Goal: Information Seeking & Learning: Check status

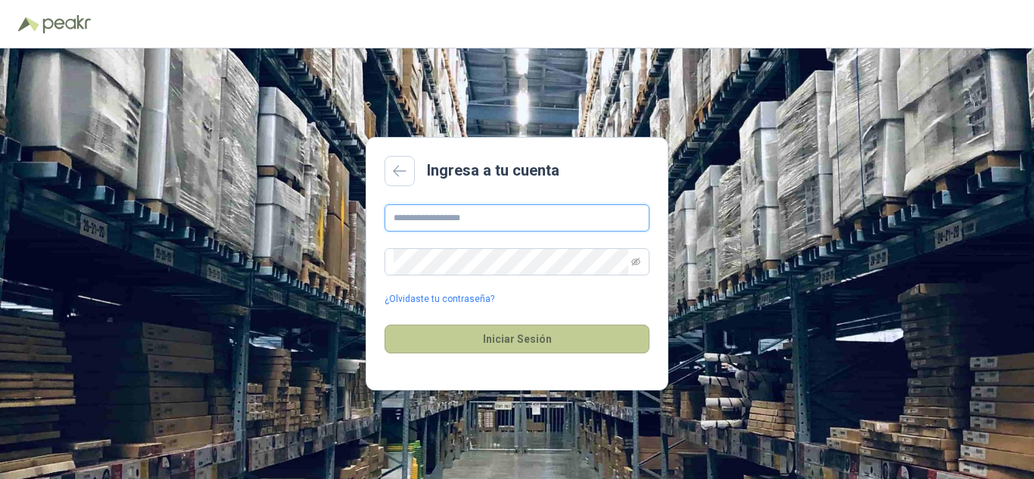
type input "**********"
click at [530, 341] on button "Iniciar Sesión" at bounding box center [516, 339] width 265 height 29
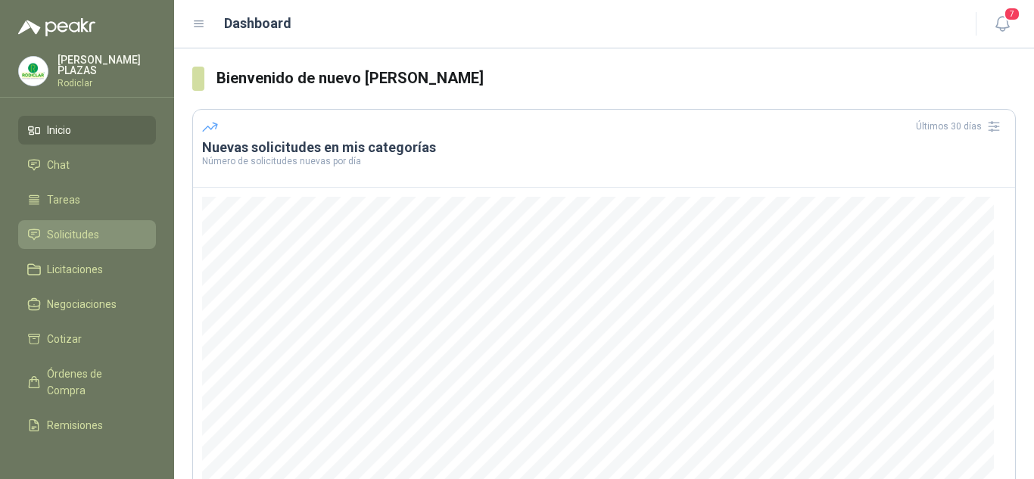
click at [72, 232] on span "Solicitudes" at bounding box center [73, 234] width 52 height 17
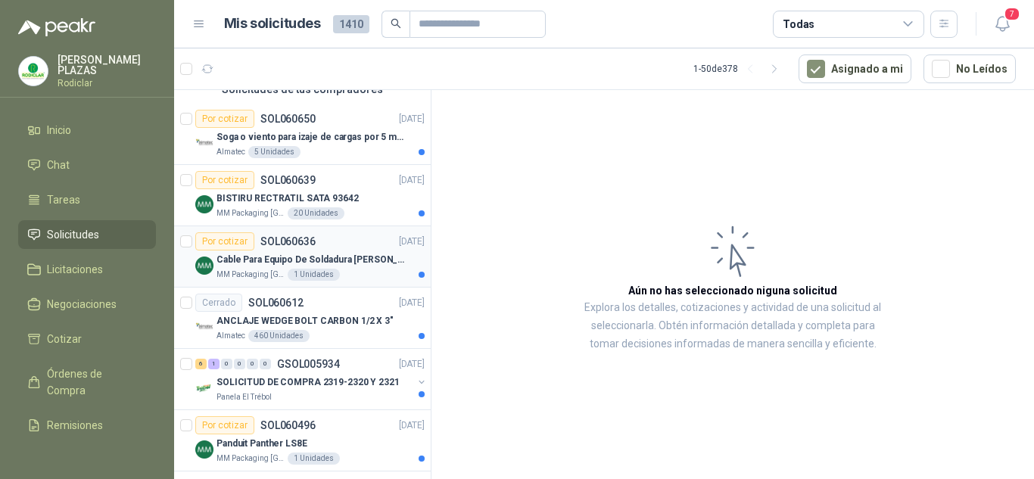
scroll to position [151, 0]
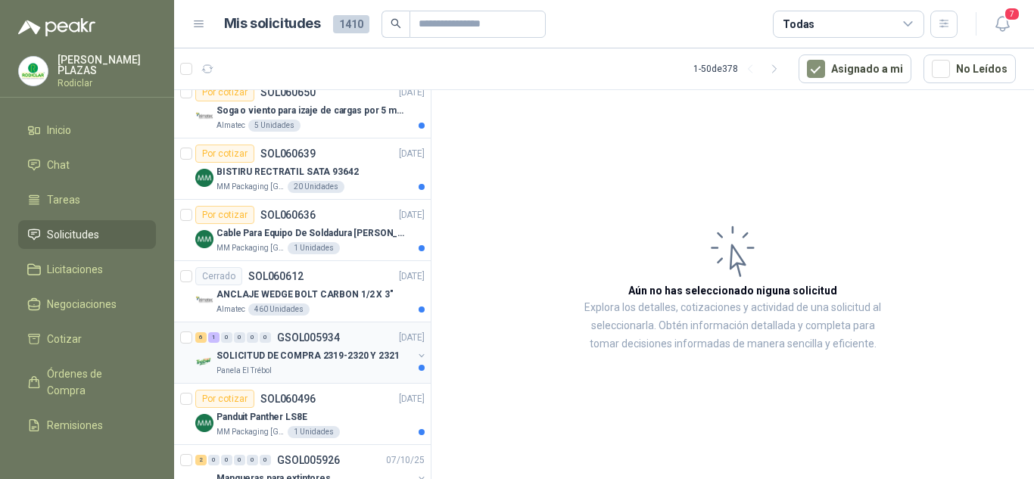
click at [321, 351] on p "SOLICITUD DE COMPRA 2319-2320 Y 2321" at bounding box center [307, 356] width 183 height 14
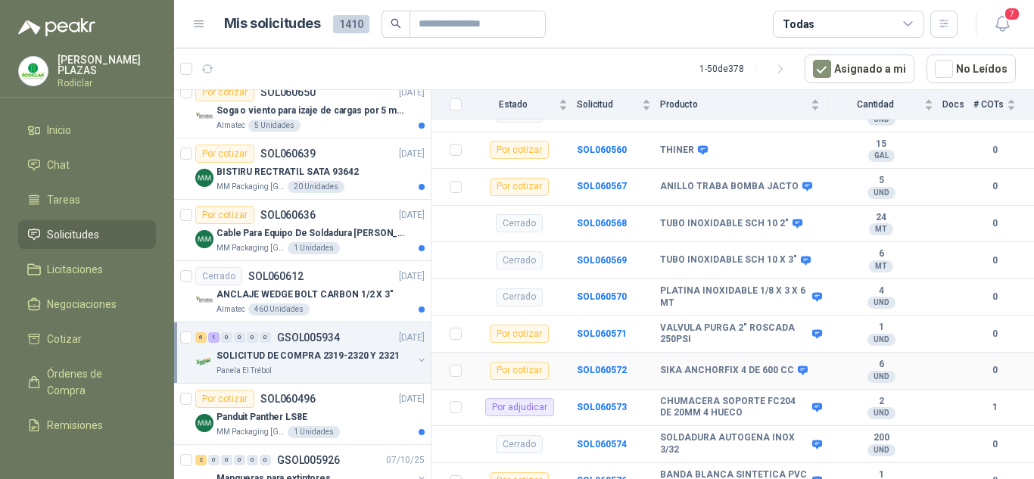
scroll to position [249, 0]
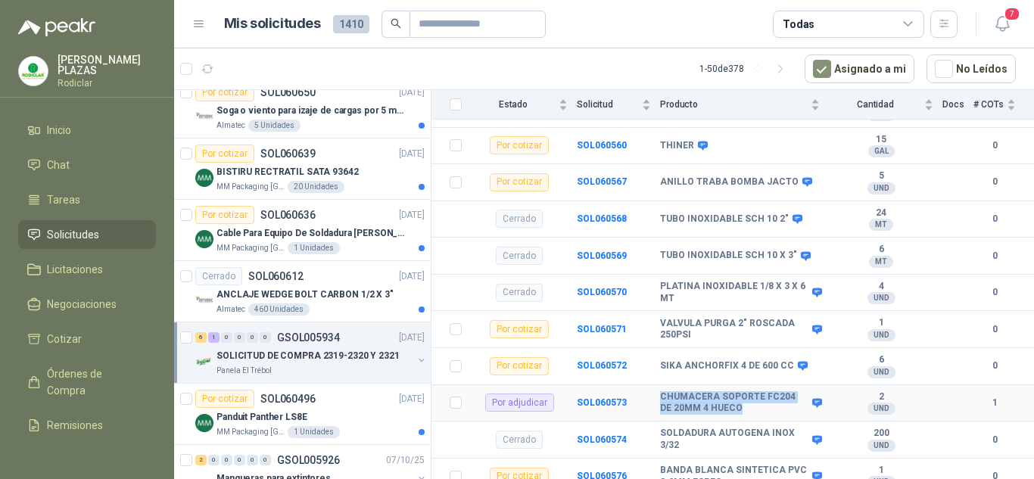
drag, startPoint x: 738, startPoint y: 397, endPoint x: 656, endPoint y: 381, distance: 84.1
click at [656, 385] on tr "Por adjudicar SOL060573 CHUMACERA SOPORTE FC204 DE 20MM 4 HUECO 2 UND  1" at bounding box center [732, 403] width 602 height 37
copy tr "CHUMACERA SOPORTE FC204 DE 20MM 4 HUECO"
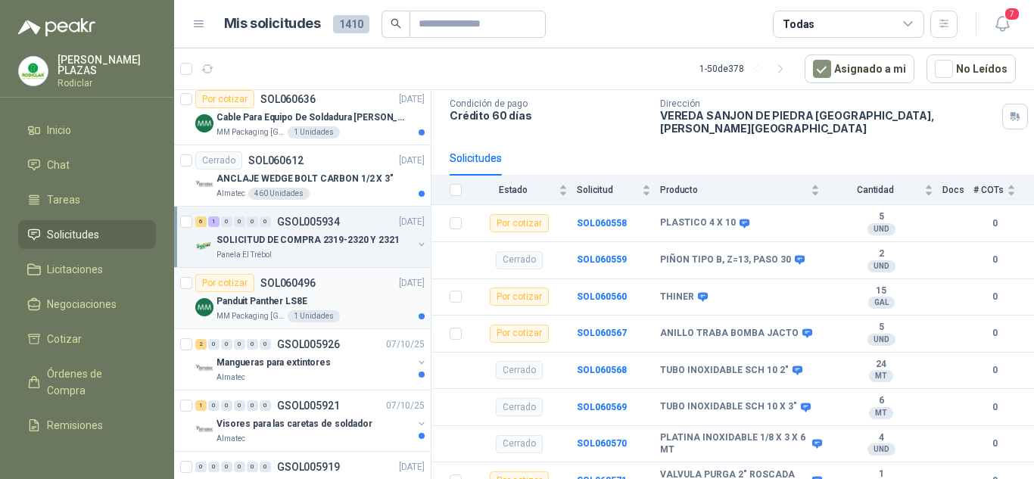
scroll to position [303, 0]
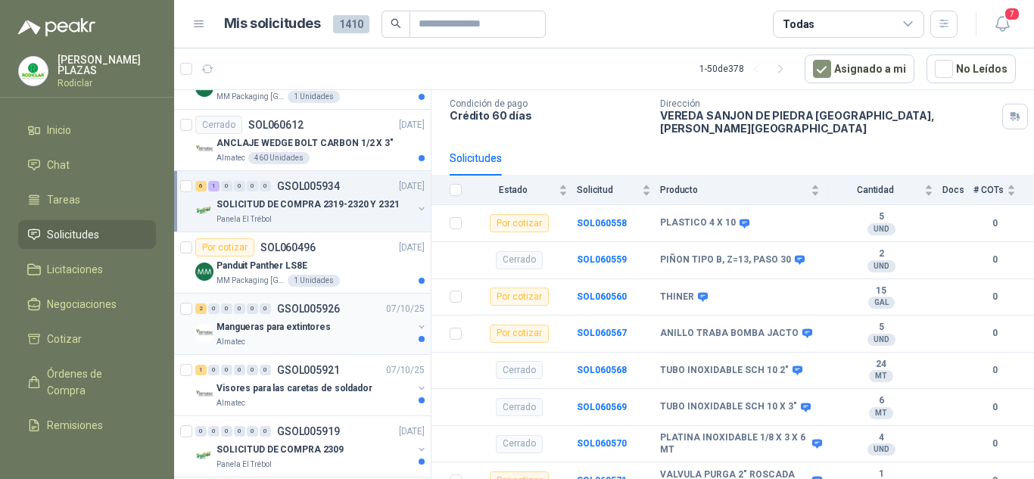
click at [294, 305] on p "GSOL005926" at bounding box center [308, 308] width 63 height 11
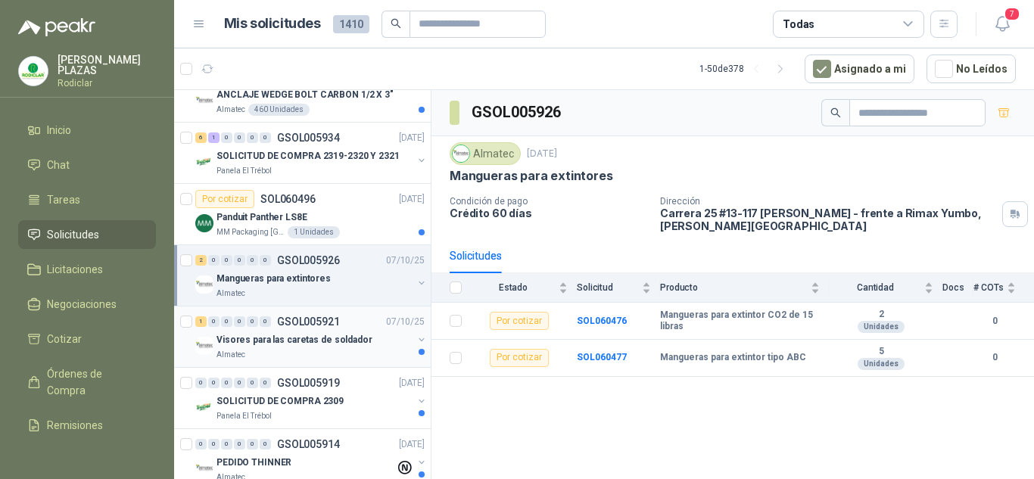
scroll to position [378, 0]
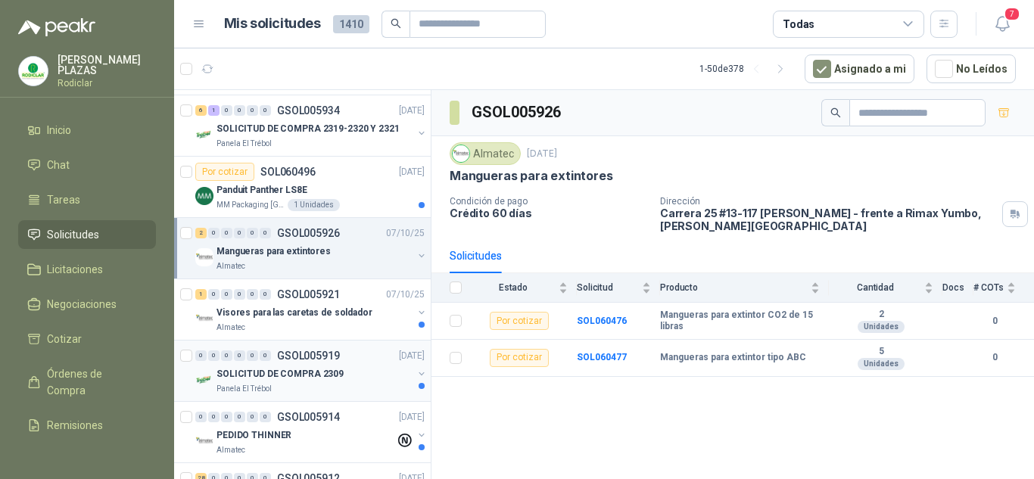
click at [289, 353] on p "GSOL005919" at bounding box center [308, 355] width 63 height 11
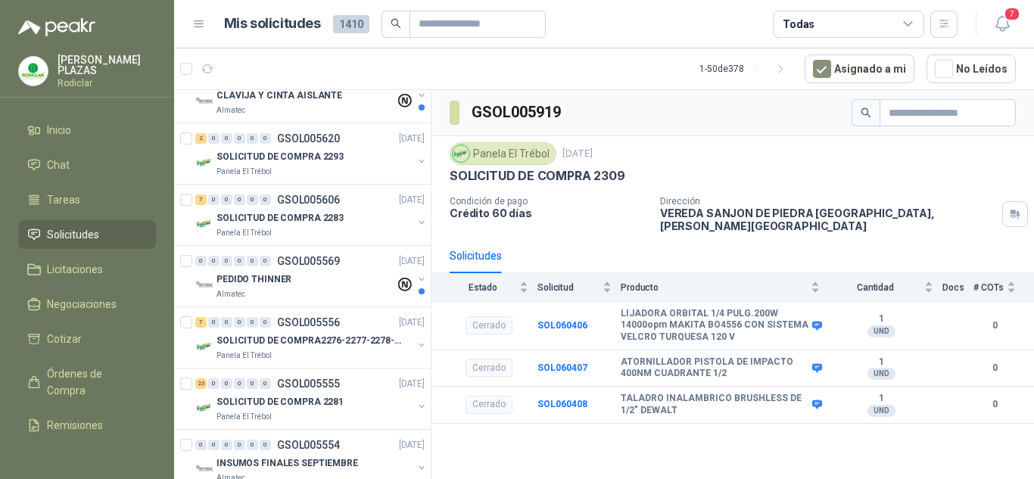
scroll to position [2043, 0]
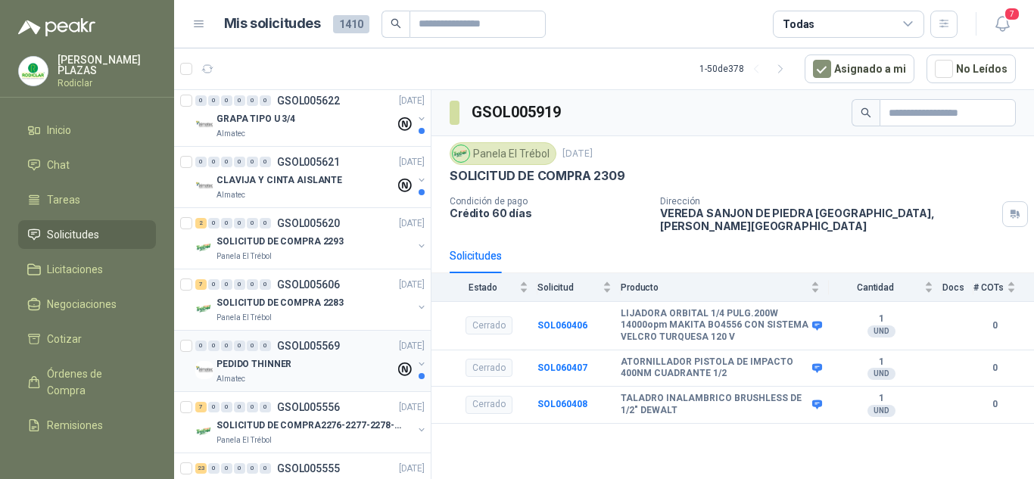
click at [314, 346] on p "GSOL005569" at bounding box center [308, 345] width 63 height 11
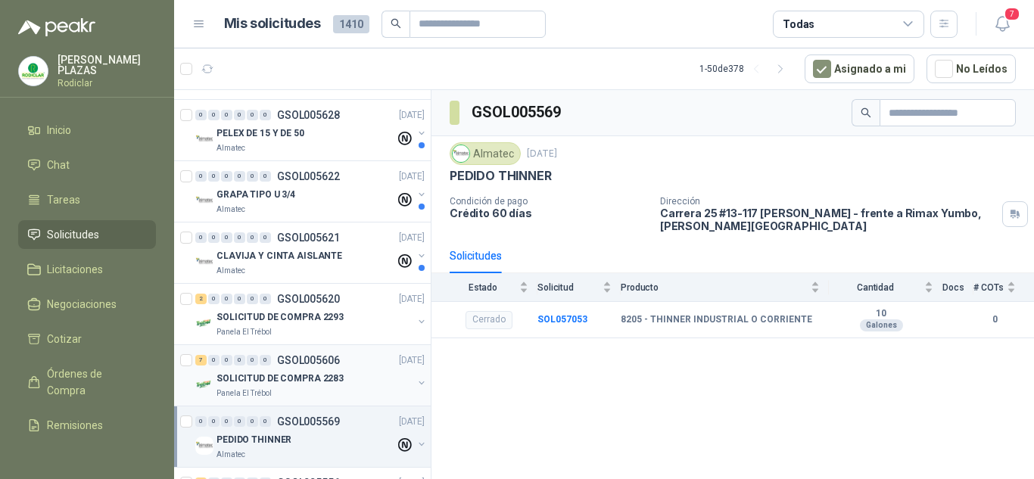
scroll to position [1892, 0]
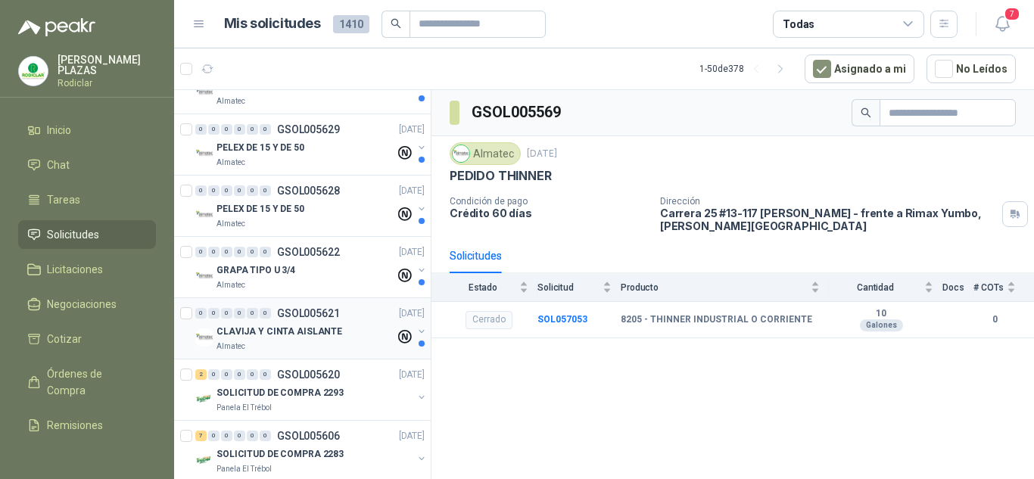
click at [338, 308] on p "GSOL005621" at bounding box center [308, 313] width 63 height 11
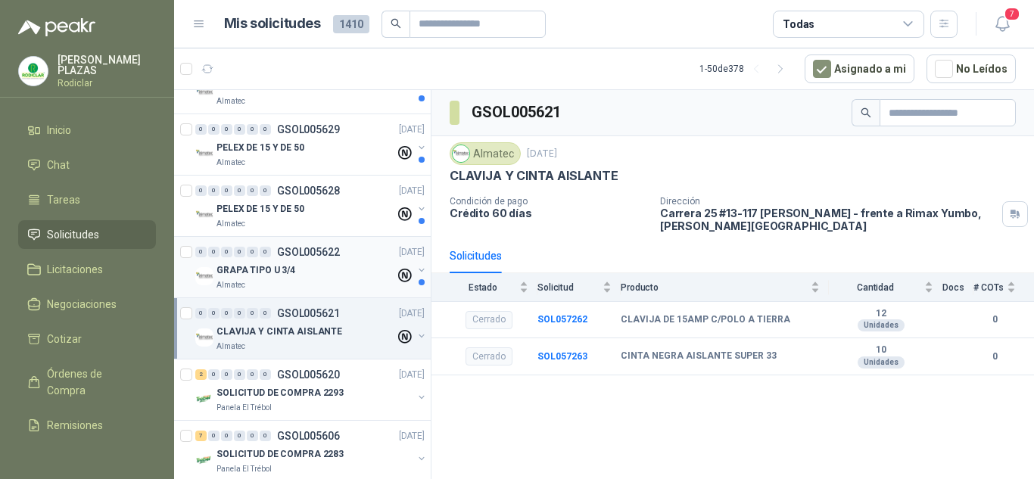
click at [315, 253] on p "GSOL005622" at bounding box center [308, 252] width 63 height 11
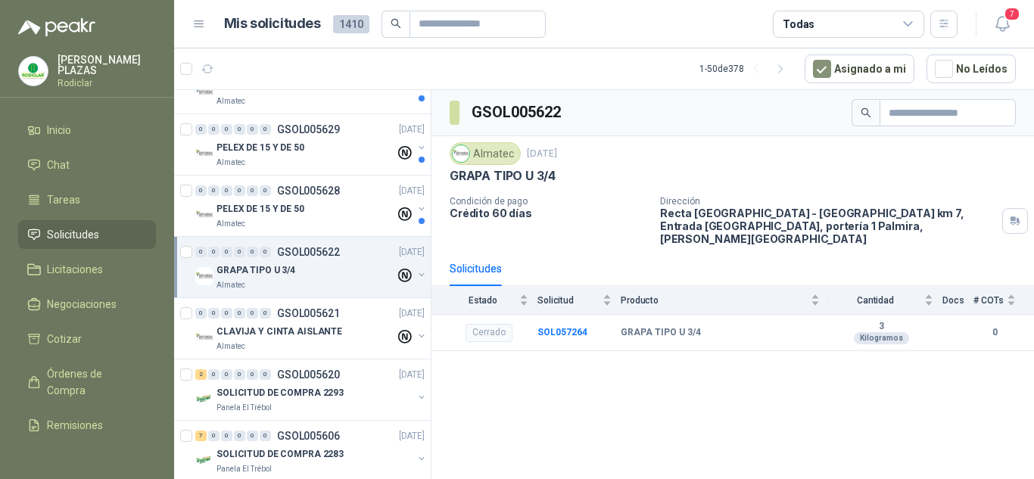
scroll to position [1816, 0]
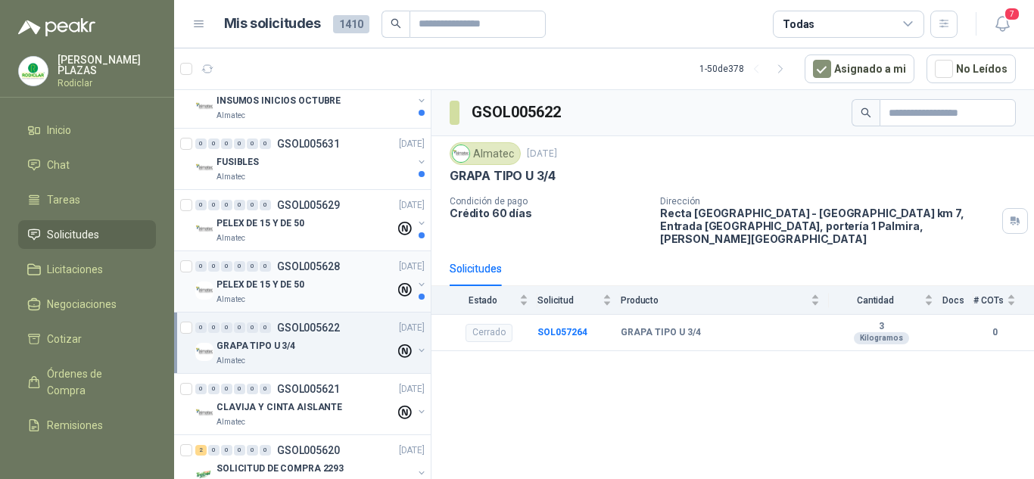
click at [319, 264] on p "GSOL005628" at bounding box center [308, 266] width 63 height 11
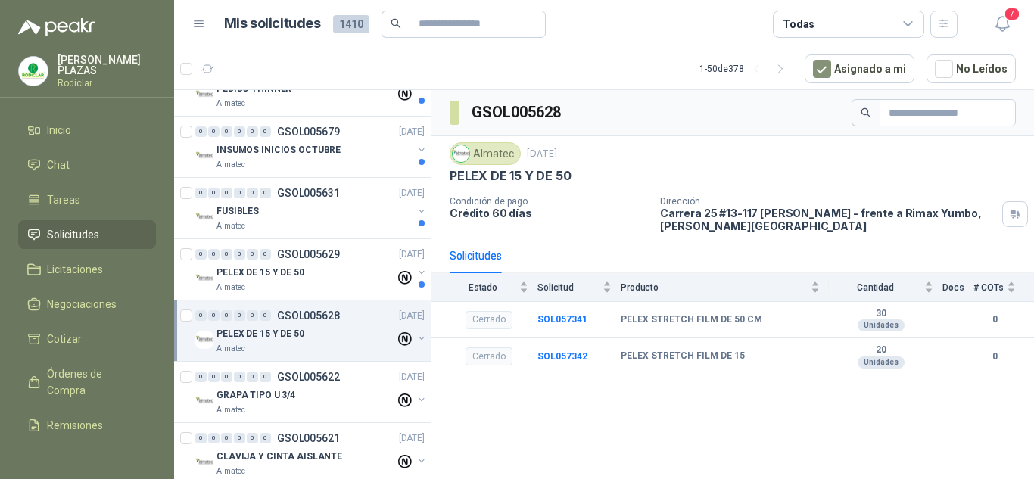
scroll to position [1740, 0]
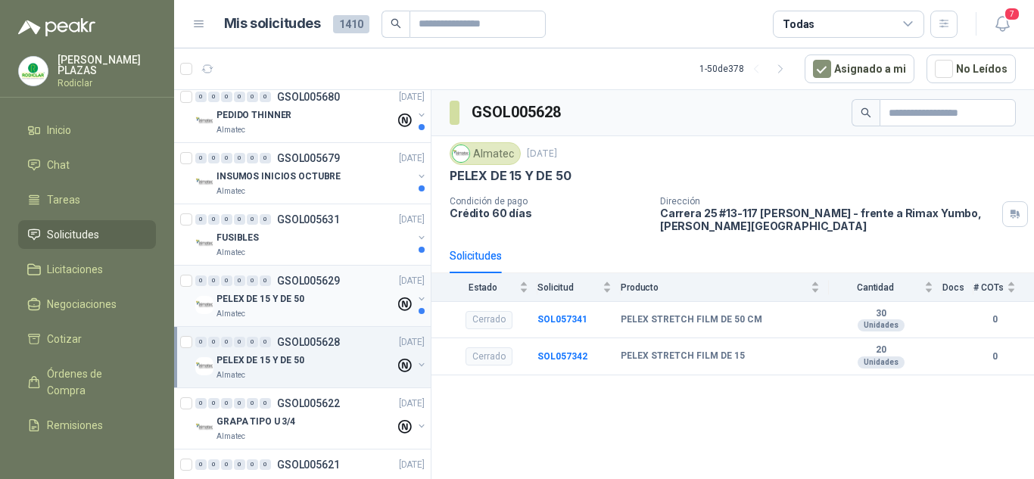
click at [319, 273] on div "0 0 0 0 0 0 GSOL005629 [DATE]" at bounding box center [311, 281] width 232 height 18
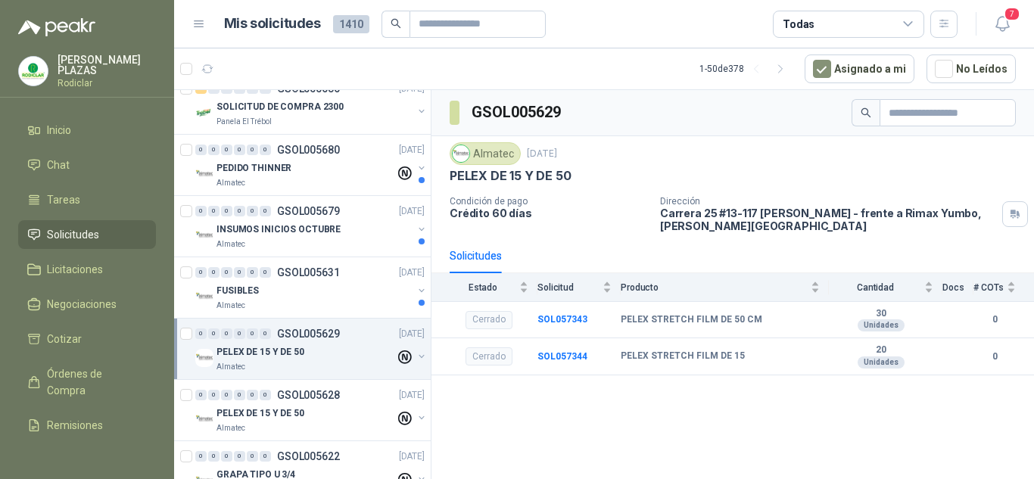
scroll to position [1665, 0]
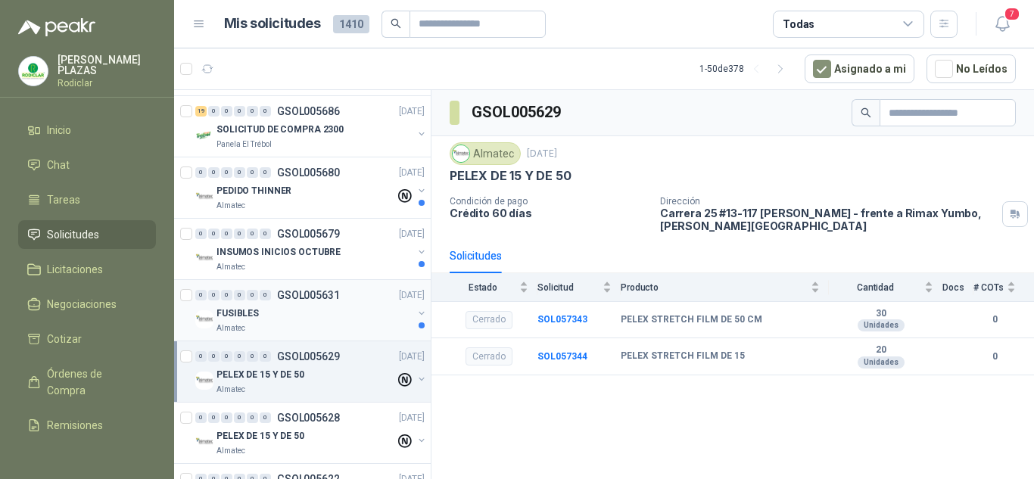
click at [323, 294] on p "GSOL005631" at bounding box center [308, 295] width 63 height 11
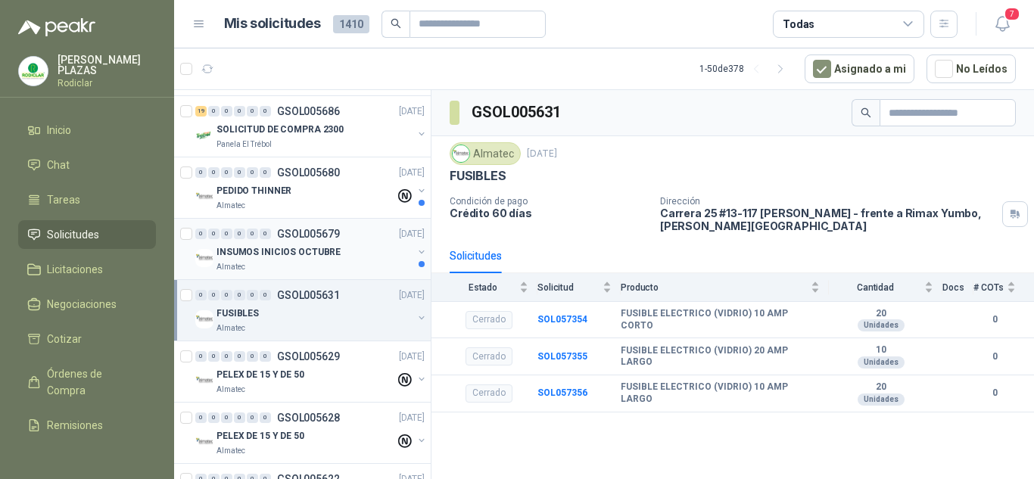
click at [311, 233] on p "GSOL005679" at bounding box center [308, 233] width 63 height 11
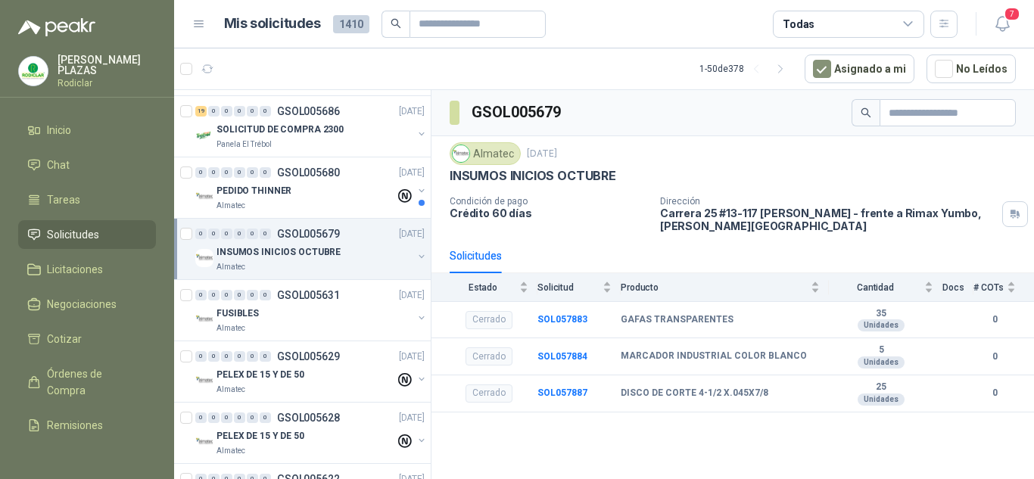
scroll to position [1589, 0]
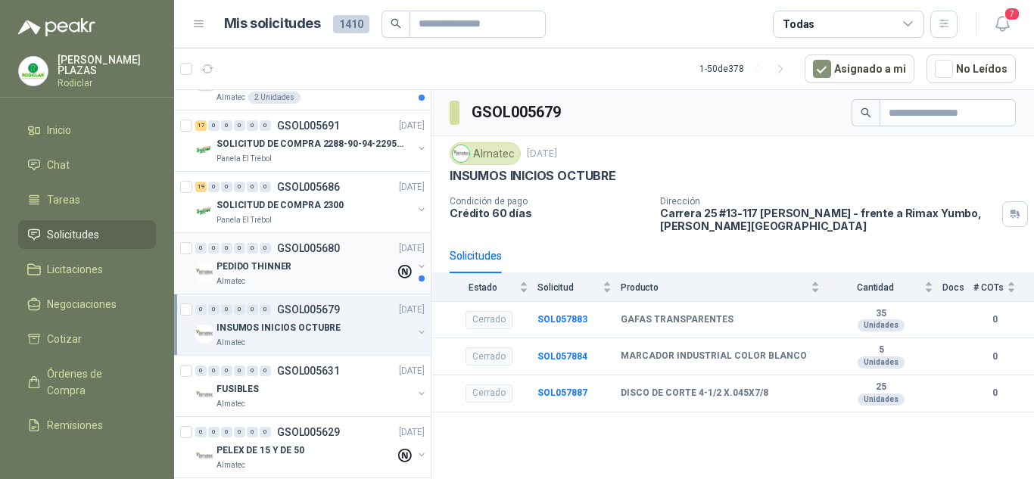
click at [316, 247] on p "GSOL005680" at bounding box center [308, 248] width 63 height 11
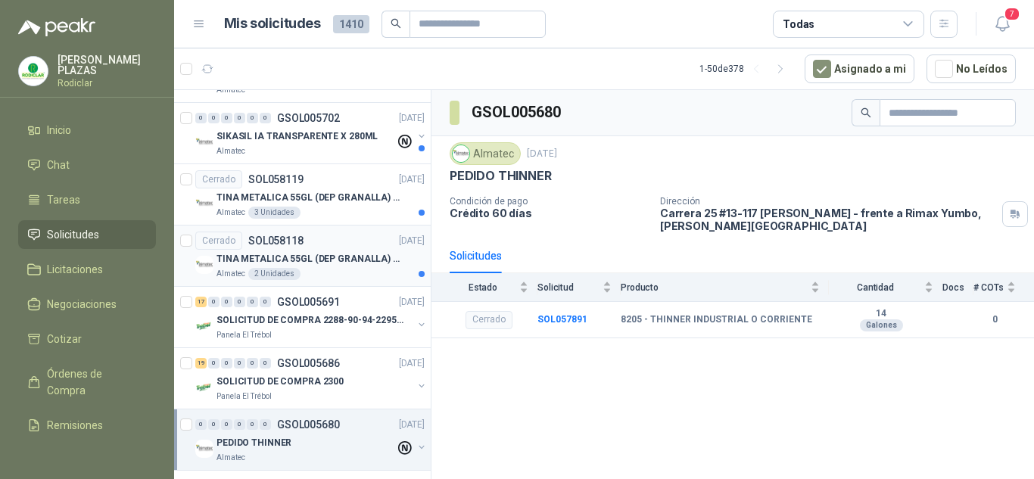
scroll to position [1438, 0]
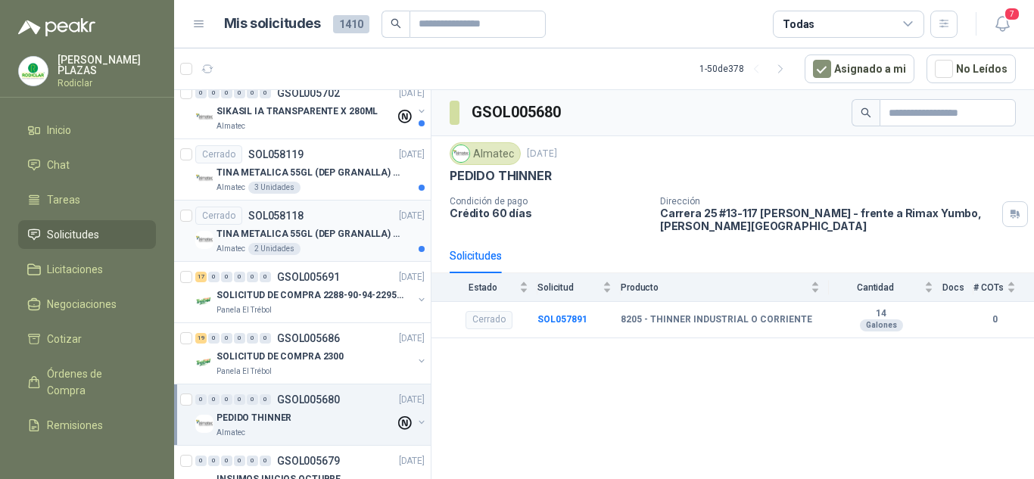
click at [322, 231] on p "TINA METALICA 55GL (DEP GRANALLA) CON TAPA" at bounding box center [310, 234] width 188 height 14
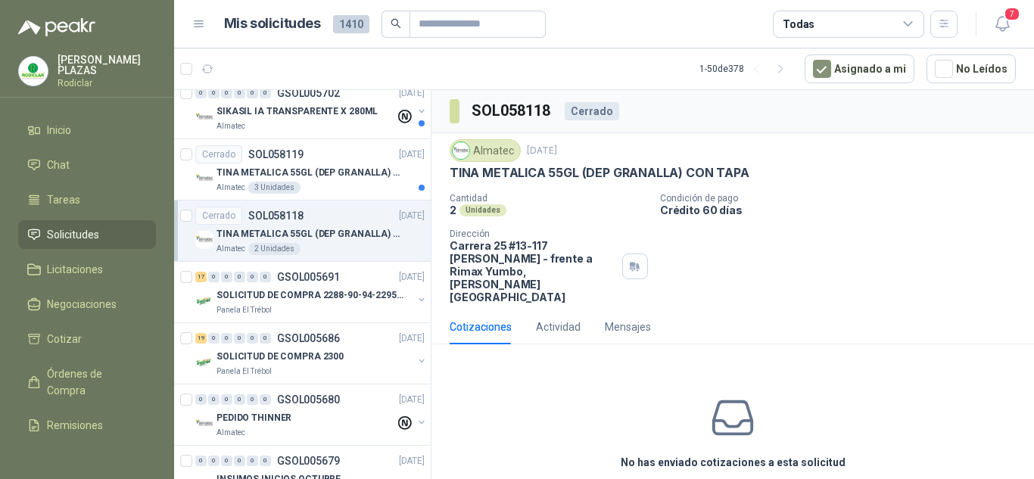
scroll to position [1362, 0]
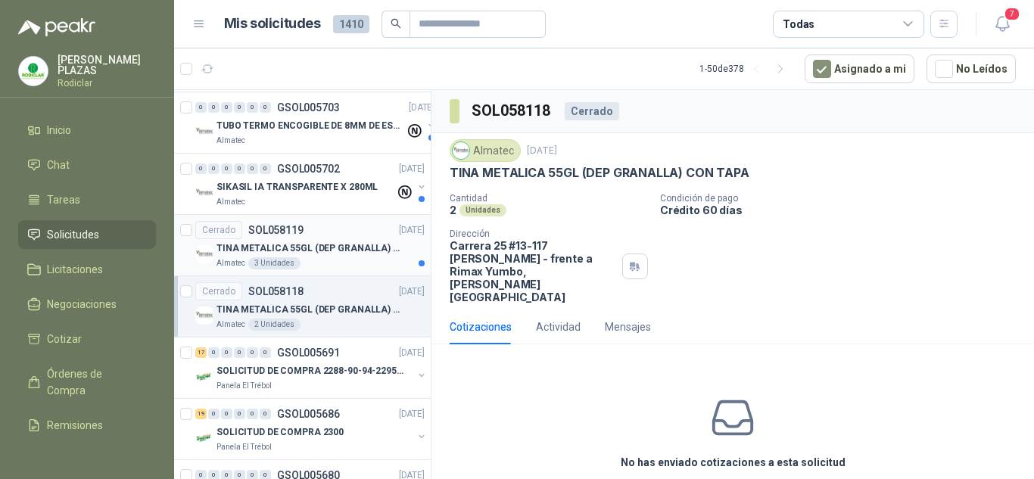
click at [294, 229] on p "SOL058119" at bounding box center [275, 230] width 55 height 11
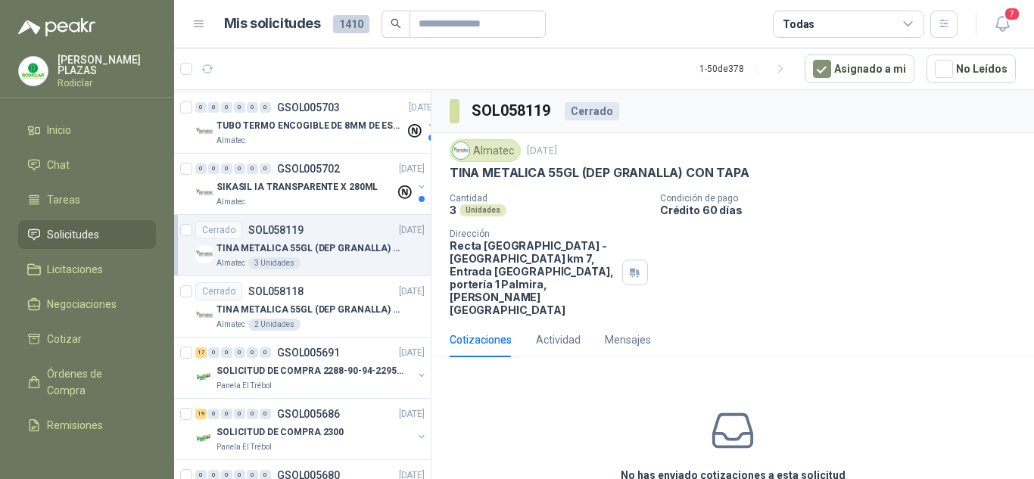
scroll to position [1286, 0]
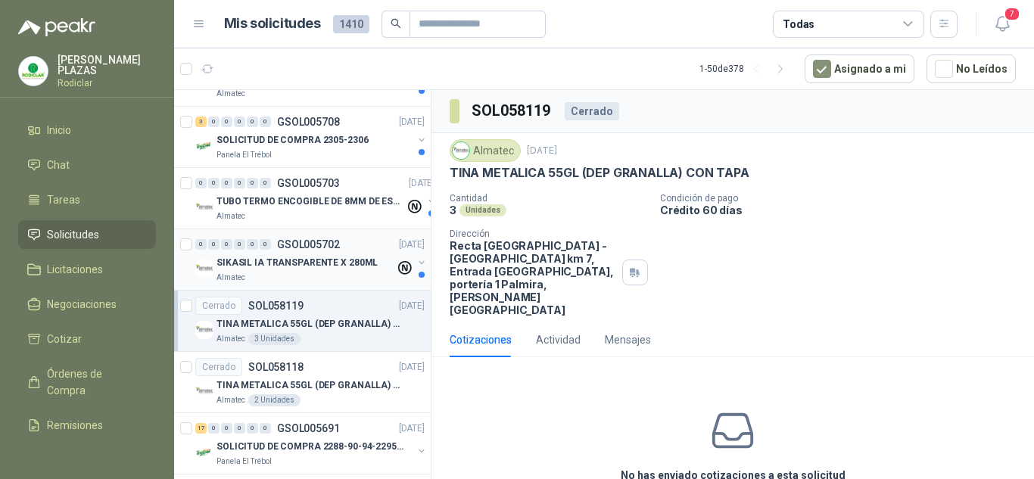
click at [318, 239] on p "GSOL005702" at bounding box center [308, 244] width 63 height 11
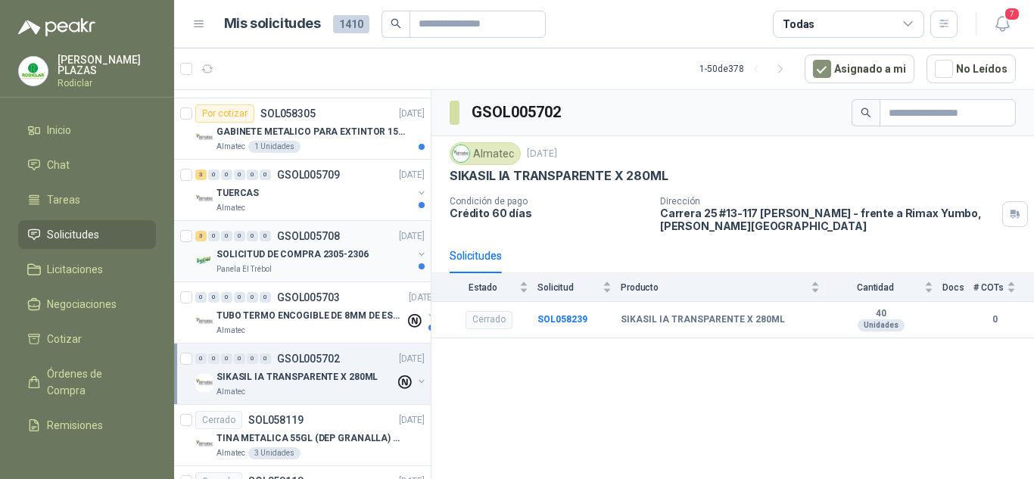
scroll to position [1135, 0]
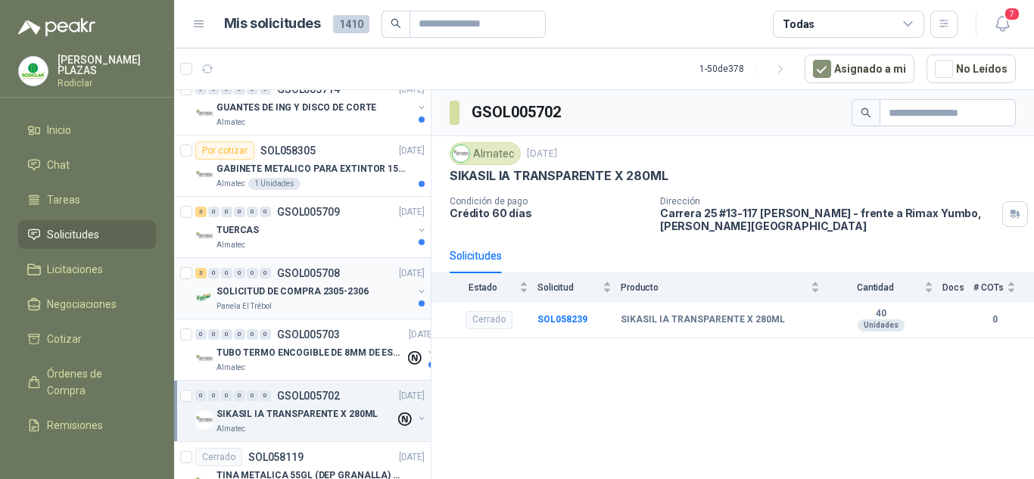
click at [337, 269] on p "GSOL005708" at bounding box center [308, 273] width 63 height 11
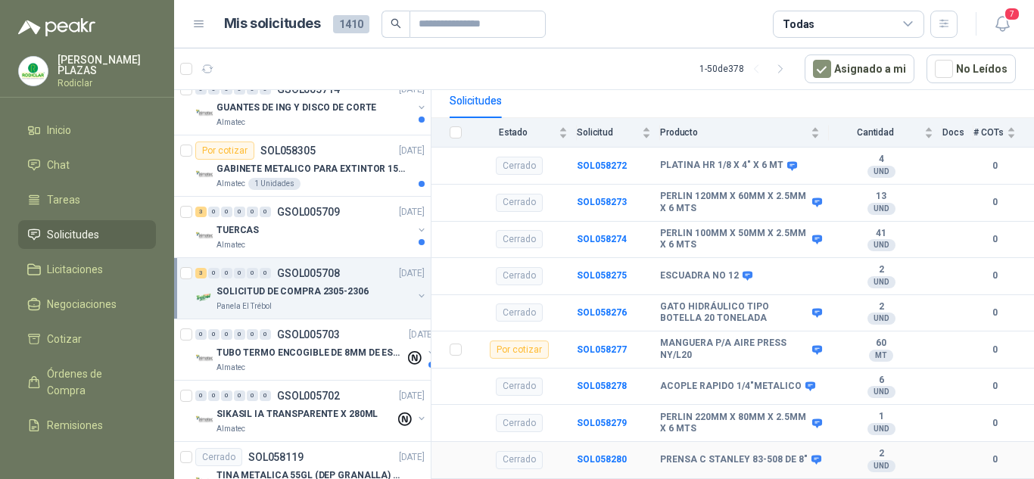
scroll to position [135, 0]
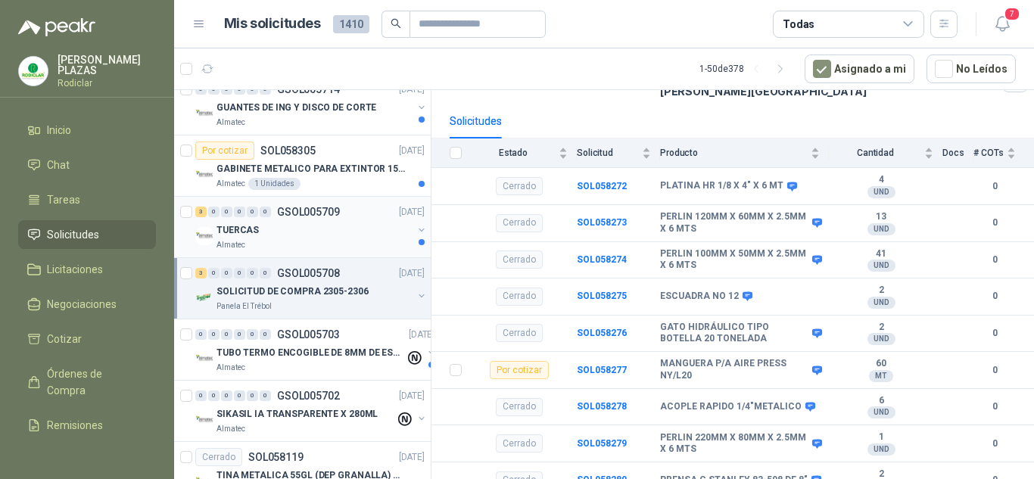
click at [295, 211] on p "GSOL005709" at bounding box center [308, 212] width 63 height 11
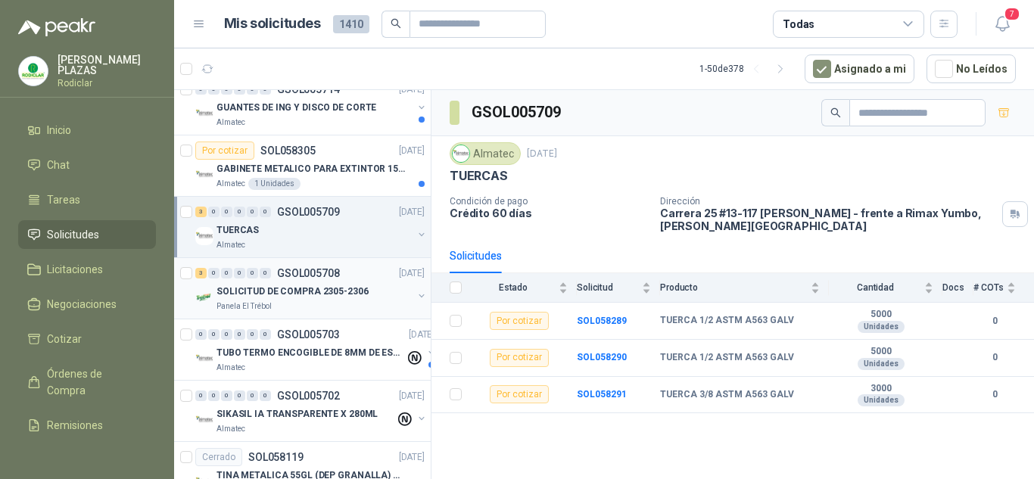
scroll to position [1059, 0]
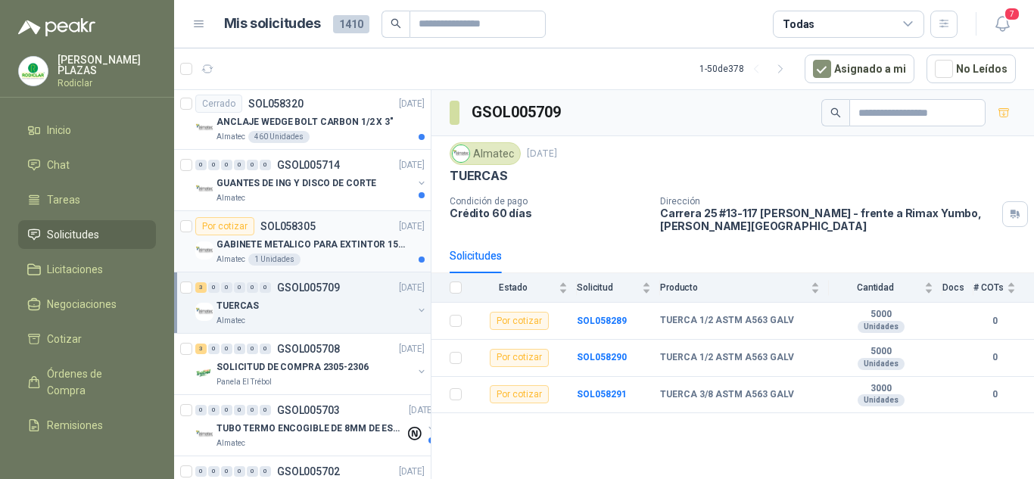
click at [301, 225] on p "SOL058305" at bounding box center [287, 226] width 55 height 11
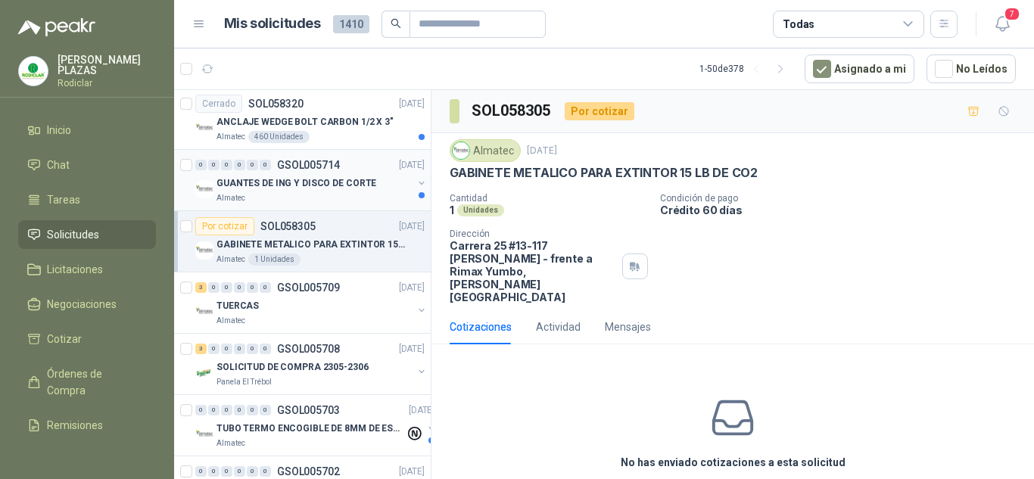
click at [311, 163] on p "GSOL005714" at bounding box center [308, 165] width 63 height 11
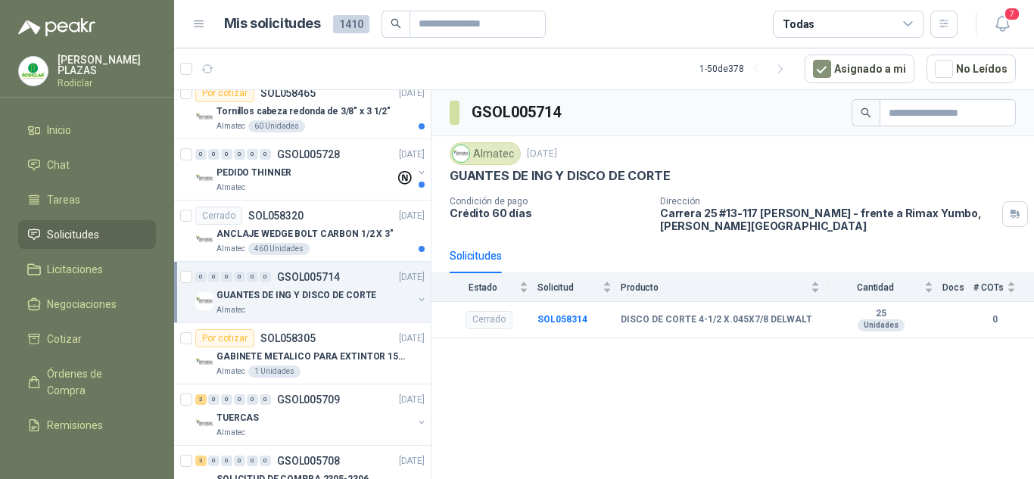
scroll to position [908, 0]
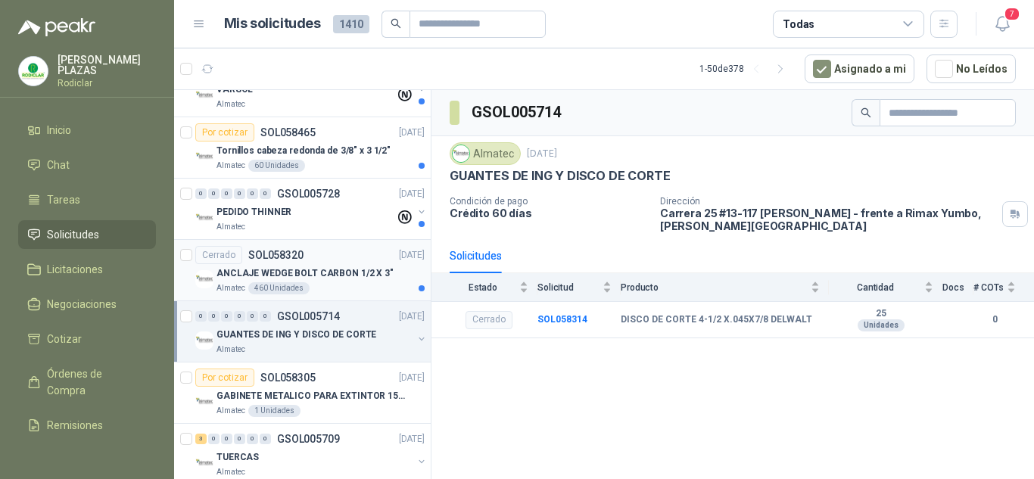
click at [328, 274] on p "ANCLAJE WEDGE BOLT CARBON 1/2 X 3"" at bounding box center [304, 273] width 177 height 14
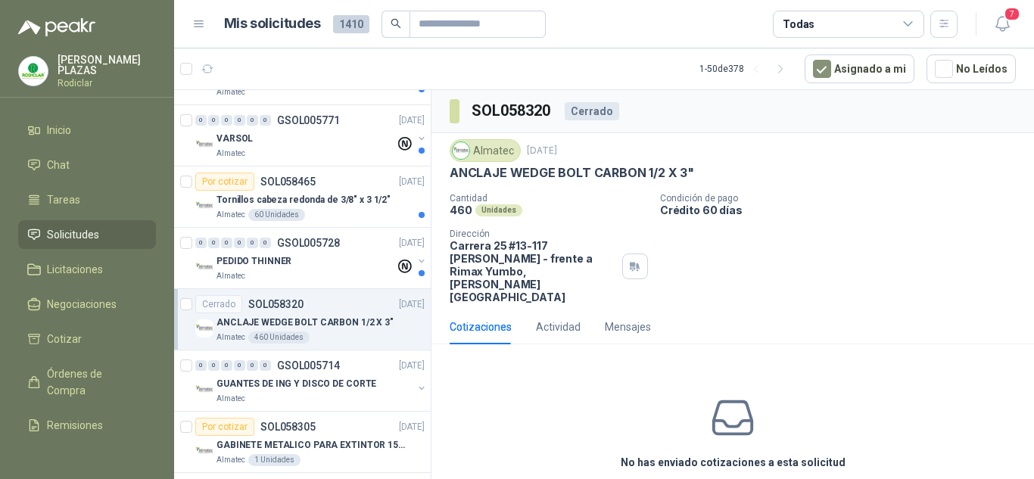
scroll to position [832, 0]
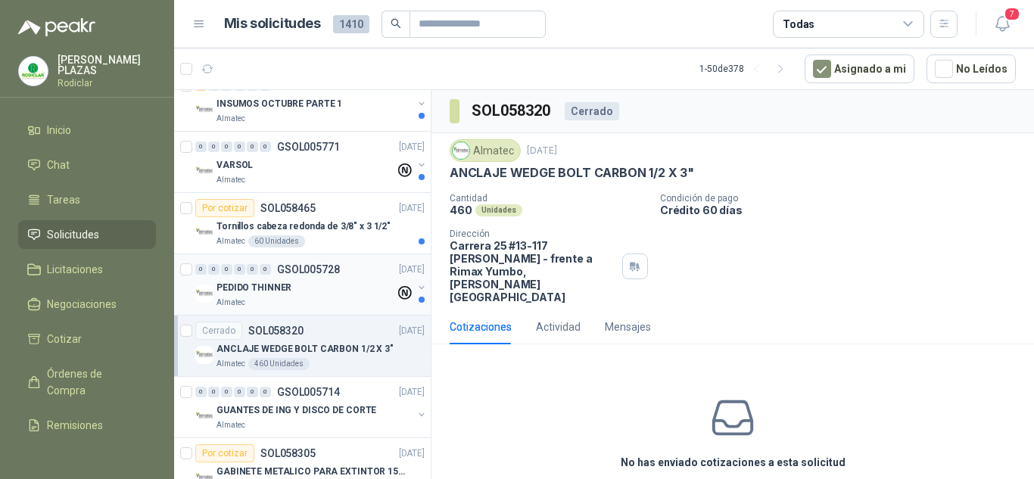
click at [324, 266] on p "GSOL005728" at bounding box center [308, 269] width 63 height 11
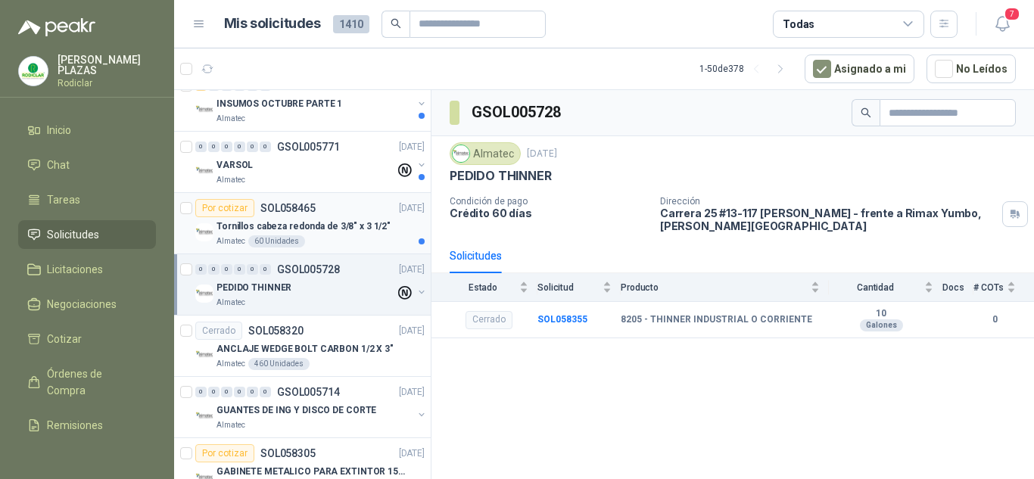
click at [300, 208] on p "SOL058465" at bounding box center [287, 208] width 55 height 11
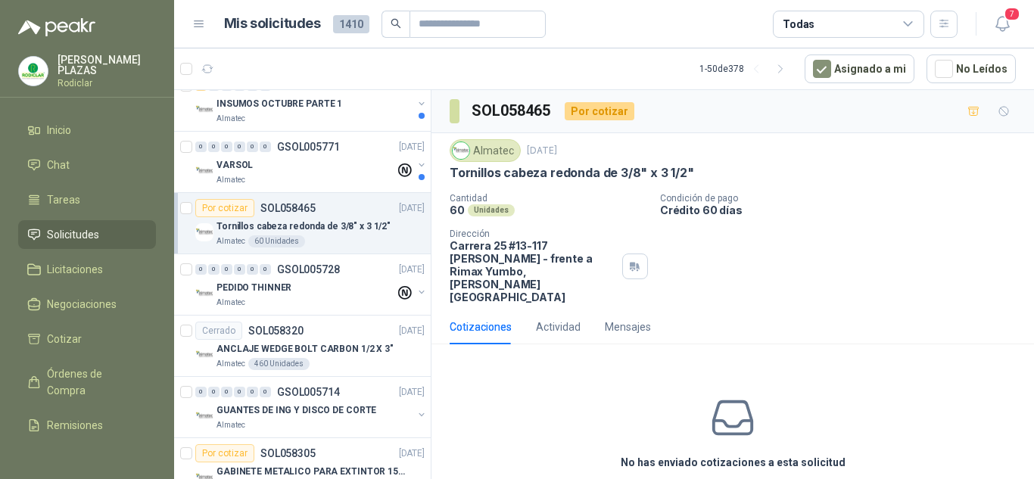
scroll to position [757, 0]
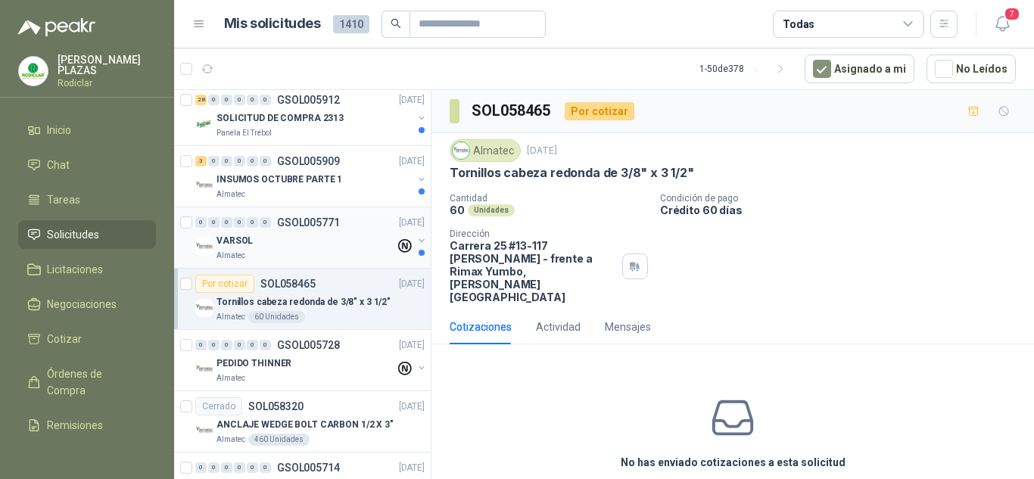
click at [314, 221] on p "GSOL005771" at bounding box center [308, 222] width 63 height 11
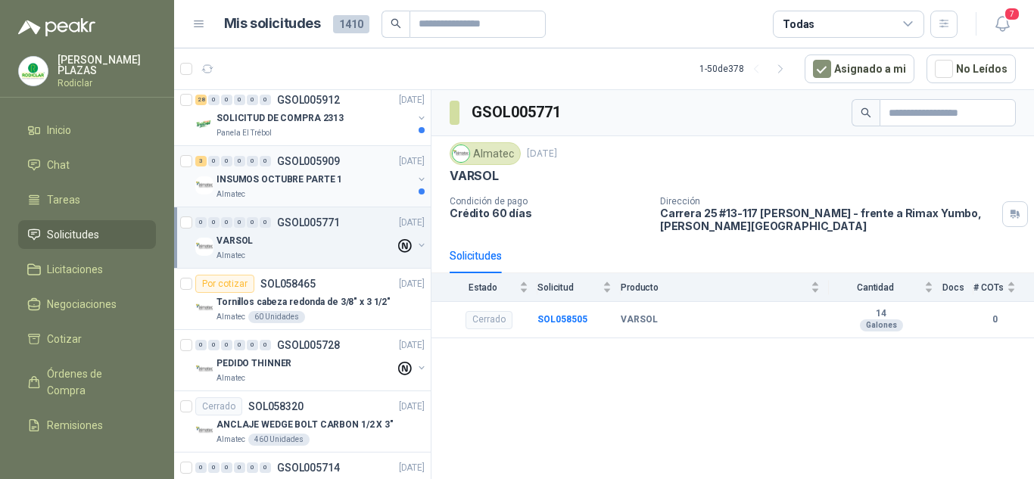
click at [309, 157] on p "GSOL005909" at bounding box center [308, 161] width 63 height 11
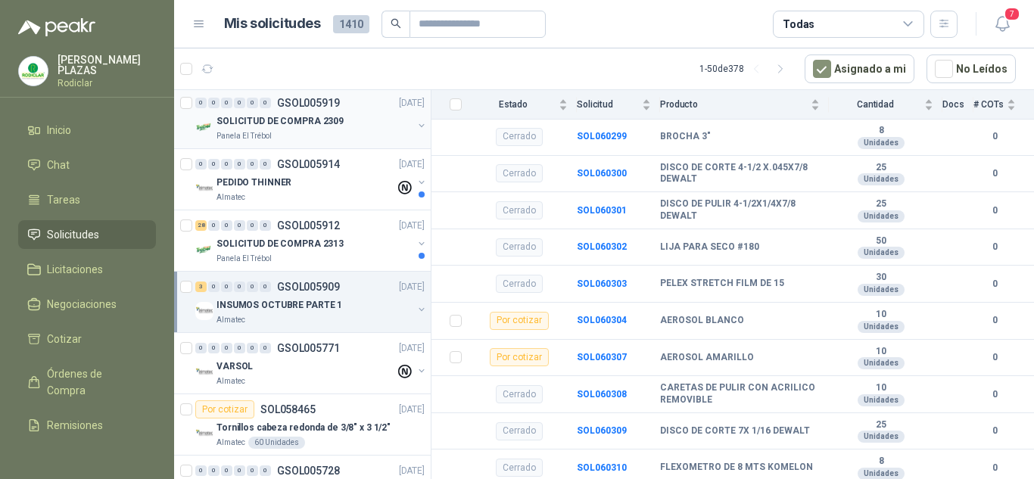
scroll to position [605, 0]
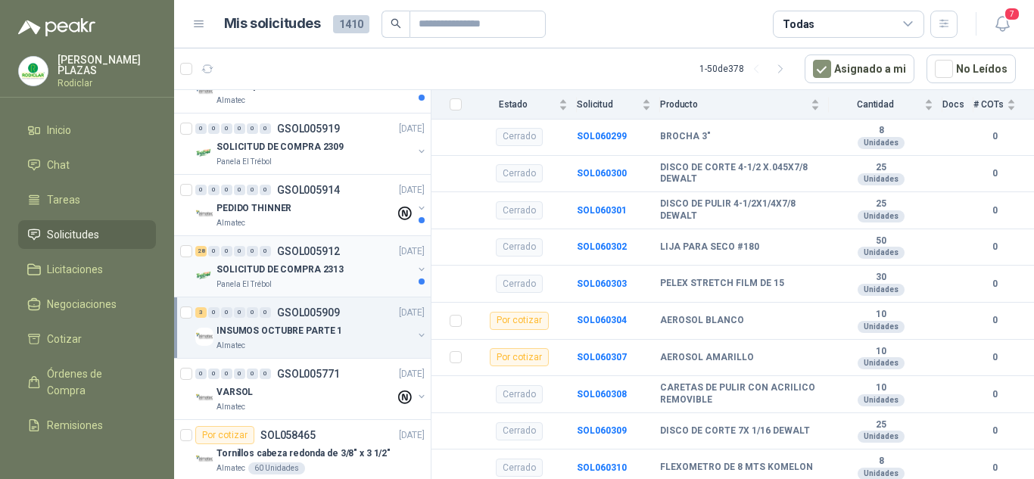
click at [316, 246] on p "GSOL005912" at bounding box center [308, 251] width 63 height 11
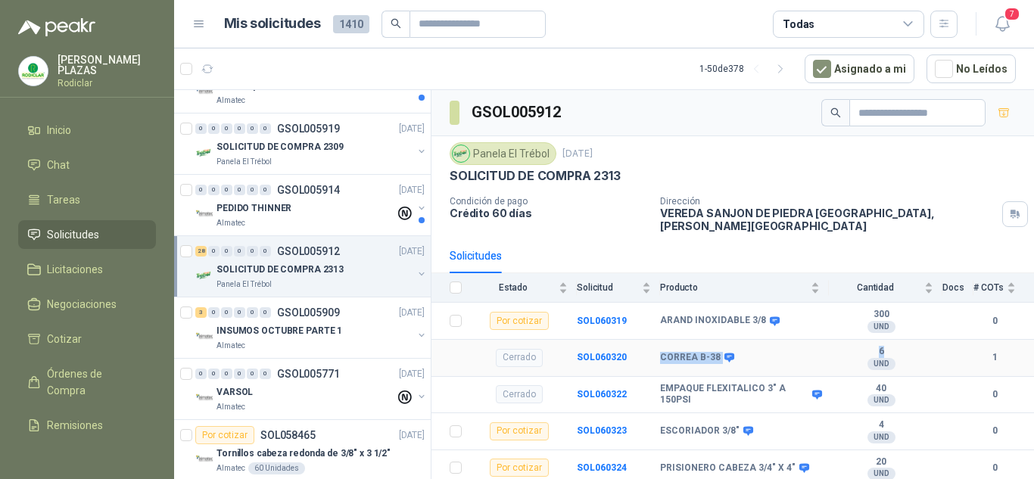
drag, startPoint x: 659, startPoint y: 349, endPoint x: 888, endPoint y: 337, distance: 229.5
click at [889, 340] on tr "Cerrado SOL060320 [PERSON_NAME] B-38 6 UND  1" at bounding box center [732, 358] width 602 height 37
copy tr "[PERSON_NAME] B-38 6"
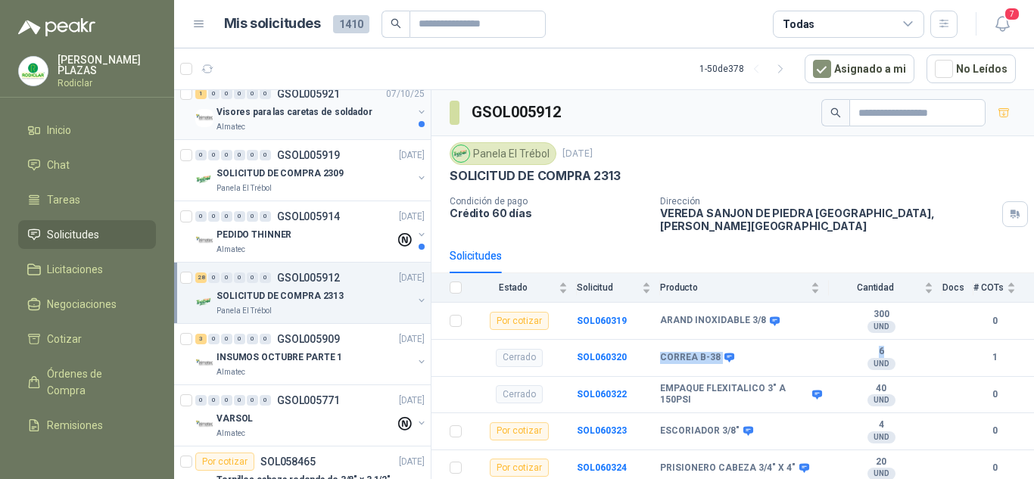
scroll to position [605, 0]
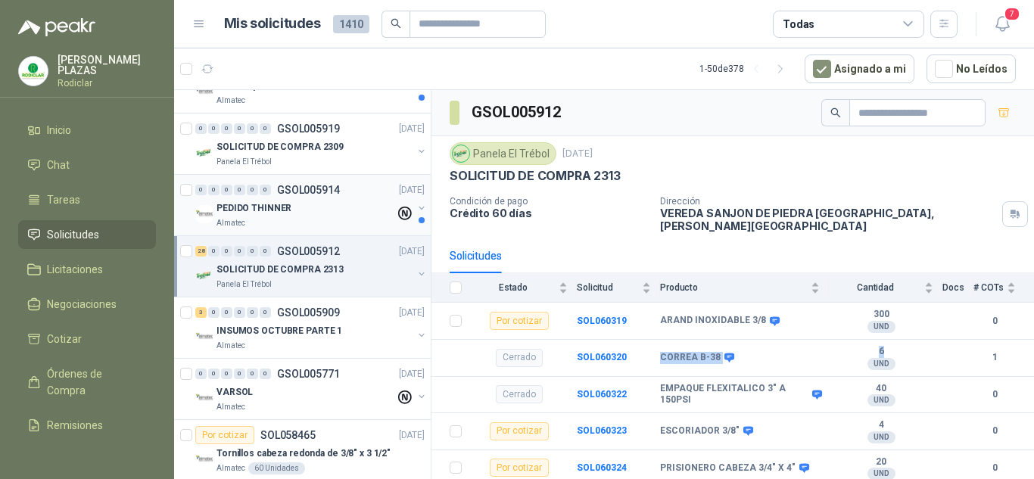
click at [309, 182] on div "0 0 0 0 0 0 GSOL005914 [DATE]" at bounding box center [311, 190] width 232 height 18
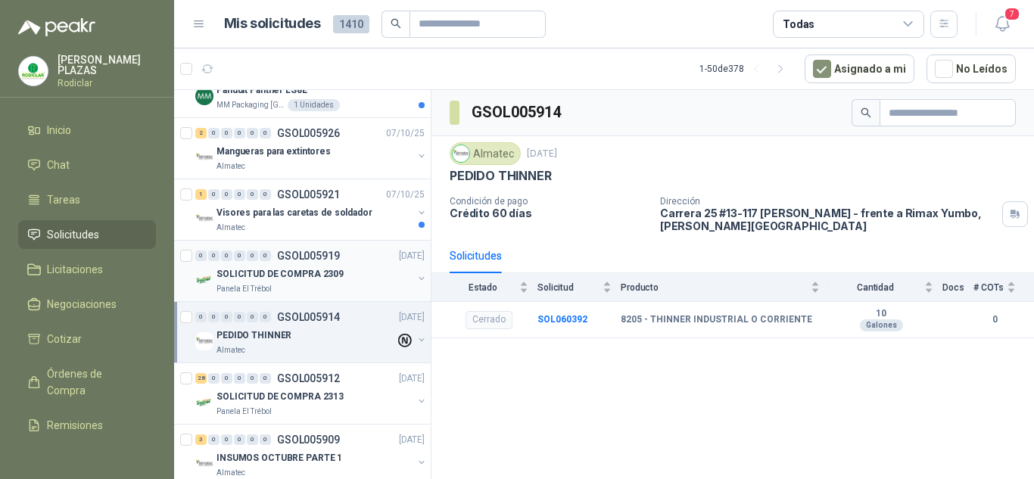
scroll to position [454, 0]
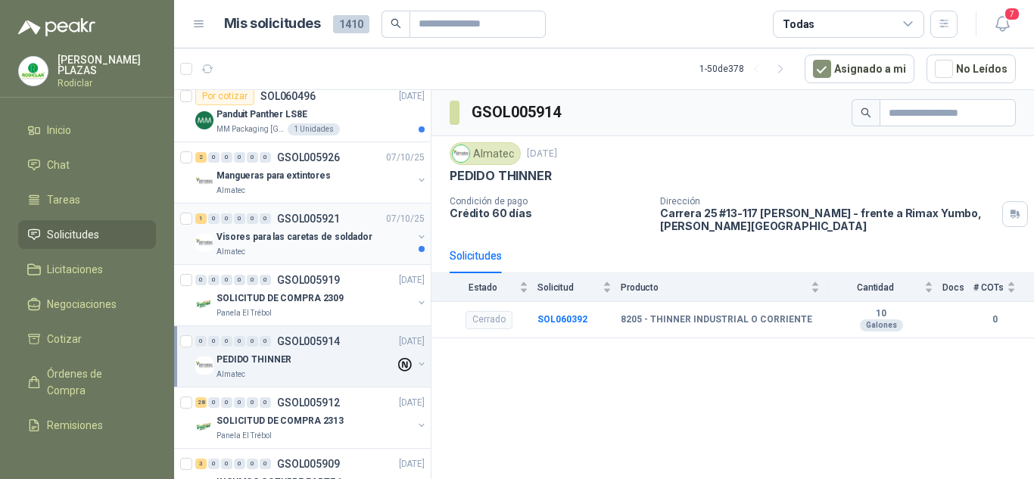
click at [311, 216] on p "GSOL005921" at bounding box center [308, 218] width 63 height 11
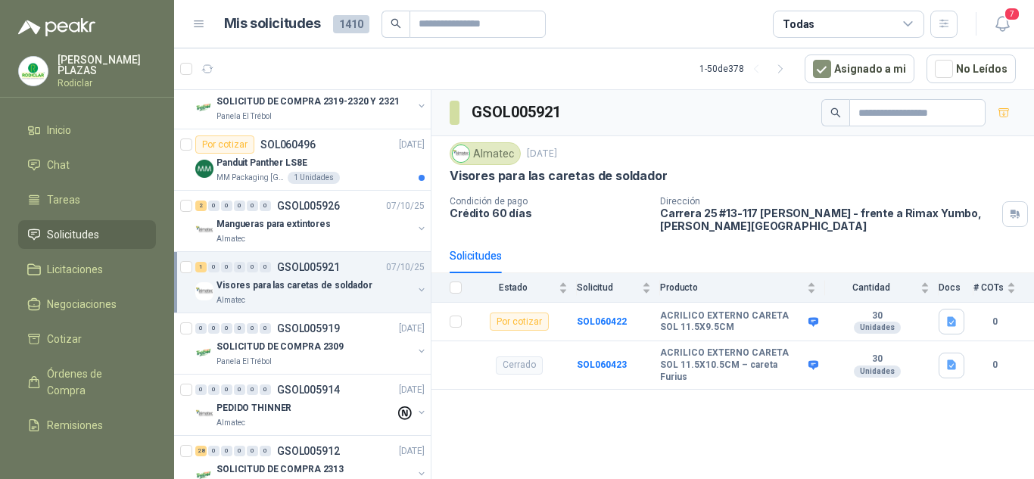
scroll to position [378, 0]
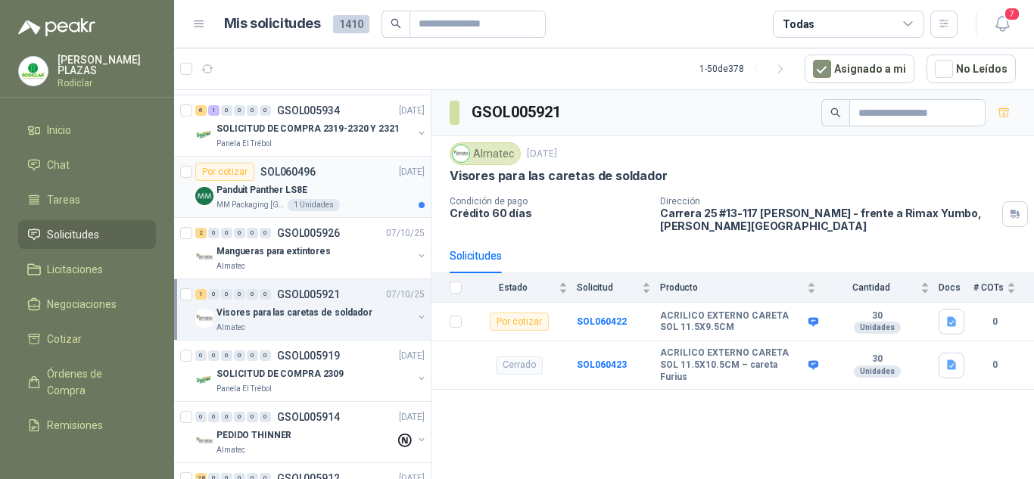
click at [319, 170] on div "Por cotizar SOL060496 [DATE]" at bounding box center [309, 172] width 229 height 18
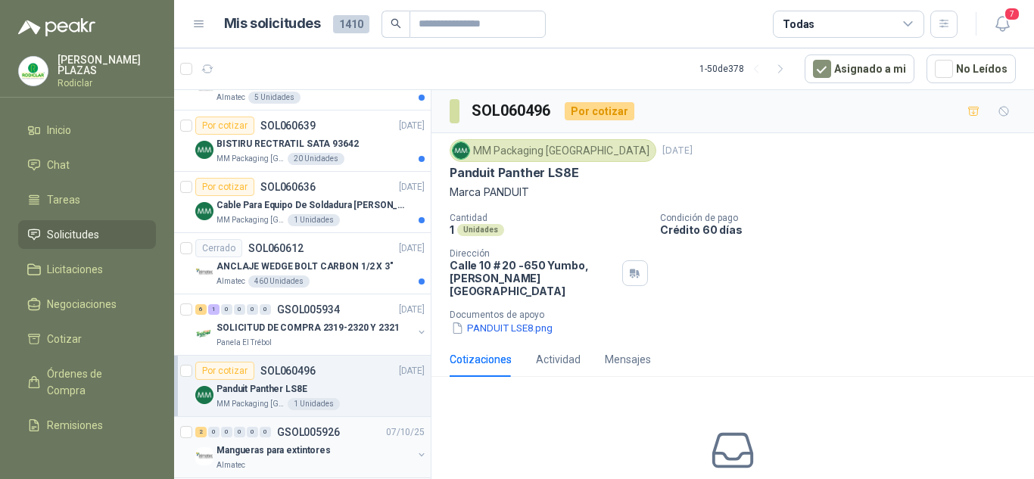
scroll to position [151, 0]
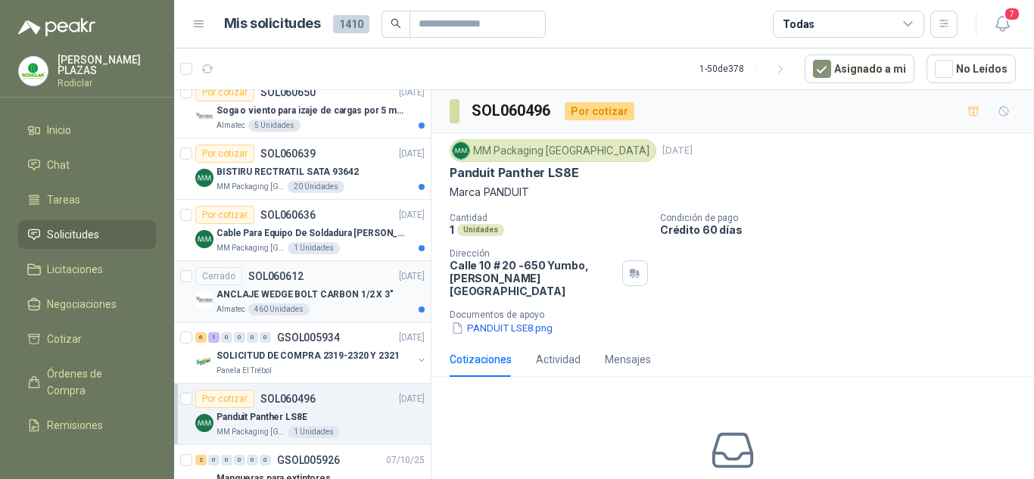
click at [319, 289] on p "ANCLAJE WEDGE BOLT CARBON 1/2 X 3"" at bounding box center [304, 295] width 177 height 14
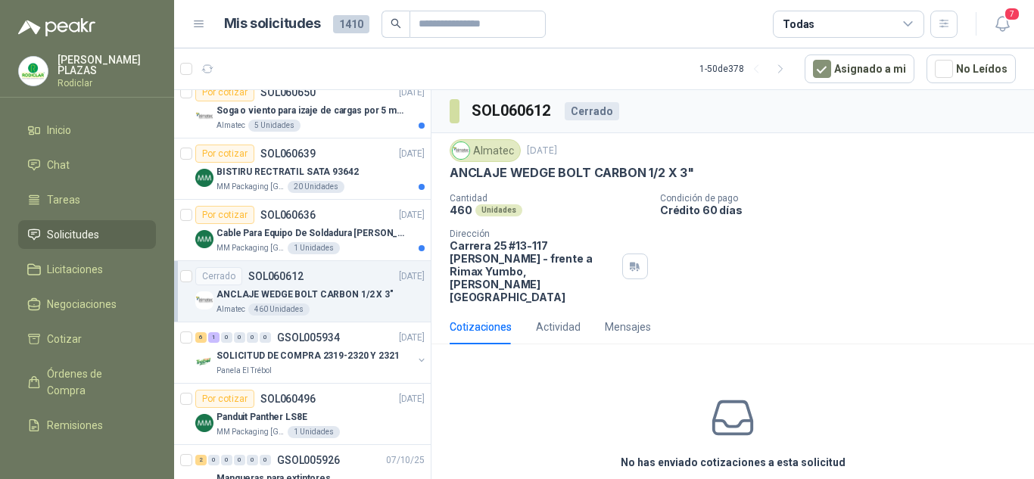
click at [300, 276] on p "SOL060612" at bounding box center [275, 276] width 55 height 11
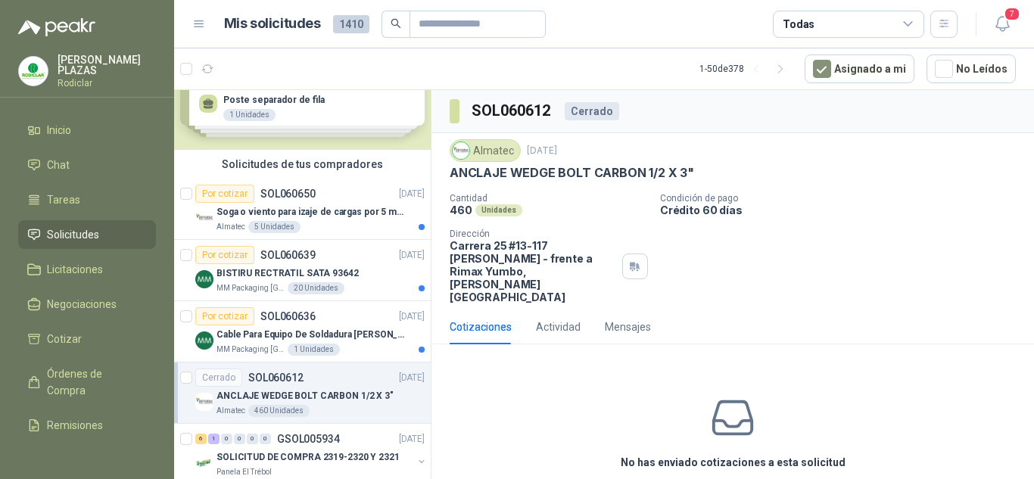
scroll to position [76, 0]
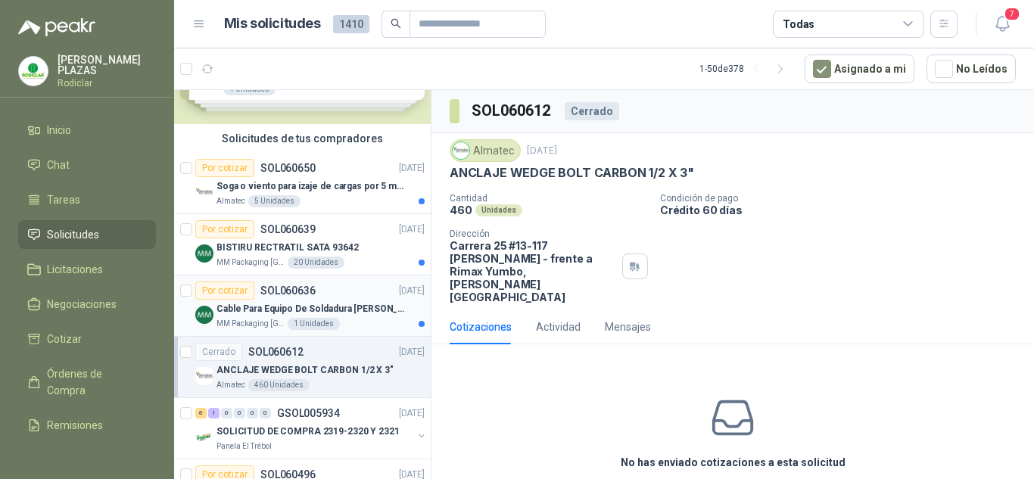
click at [302, 285] on p "SOL060636" at bounding box center [287, 290] width 55 height 11
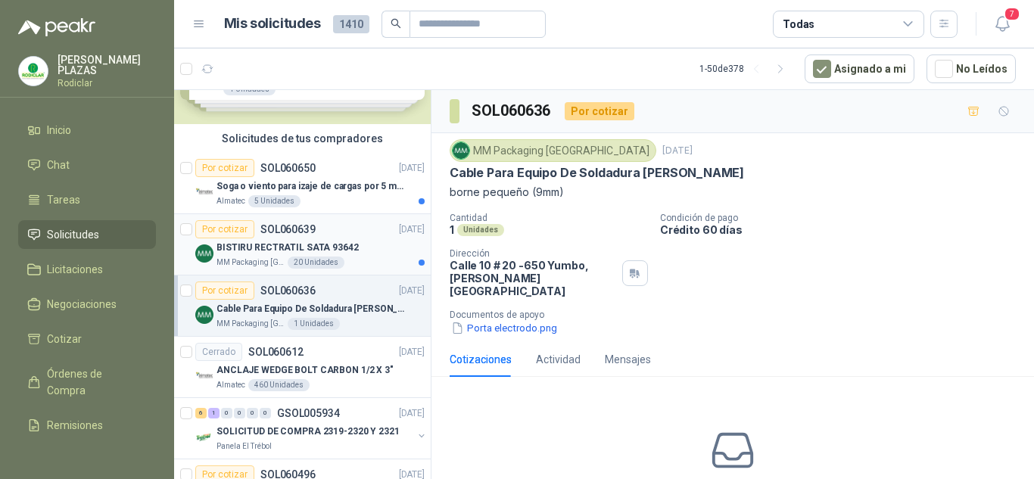
click at [304, 225] on p "SOL060639" at bounding box center [287, 229] width 55 height 11
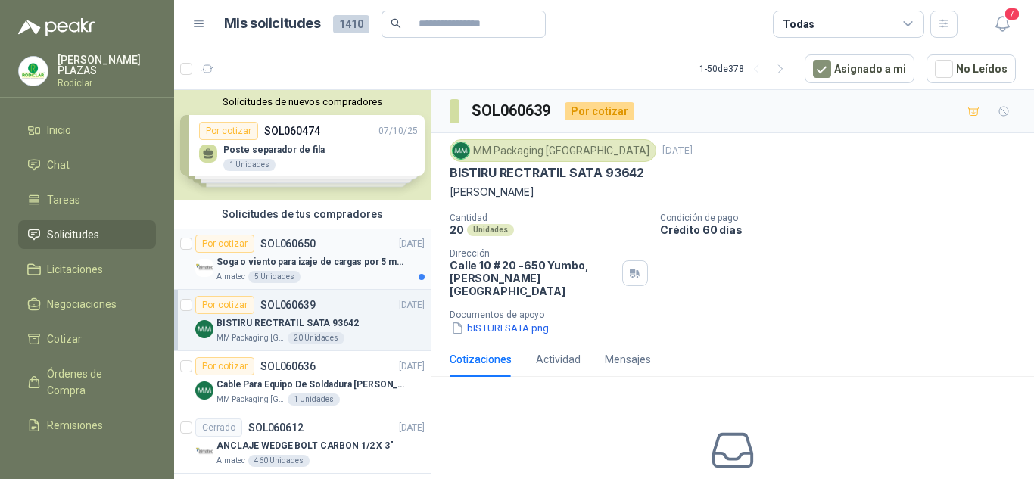
click at [303, 241] on p "SOL060650" at bounding box center [287, 243] width 55 height 11
